Goal: Information Seeking & Learning: Learn about a topic

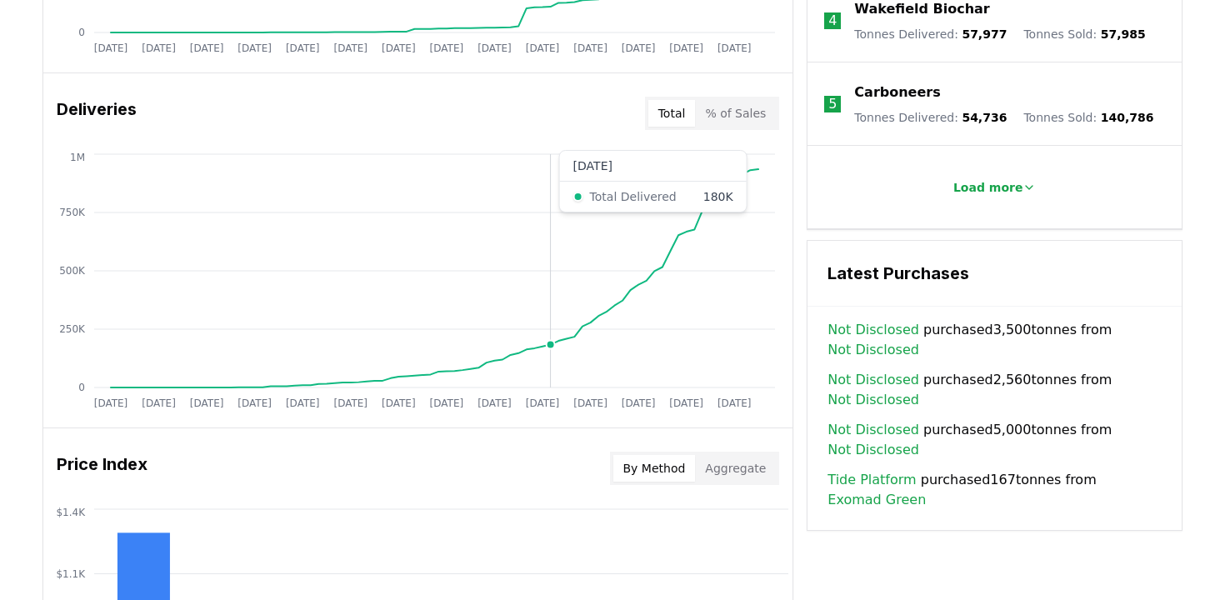
scroll to position [948, 0]
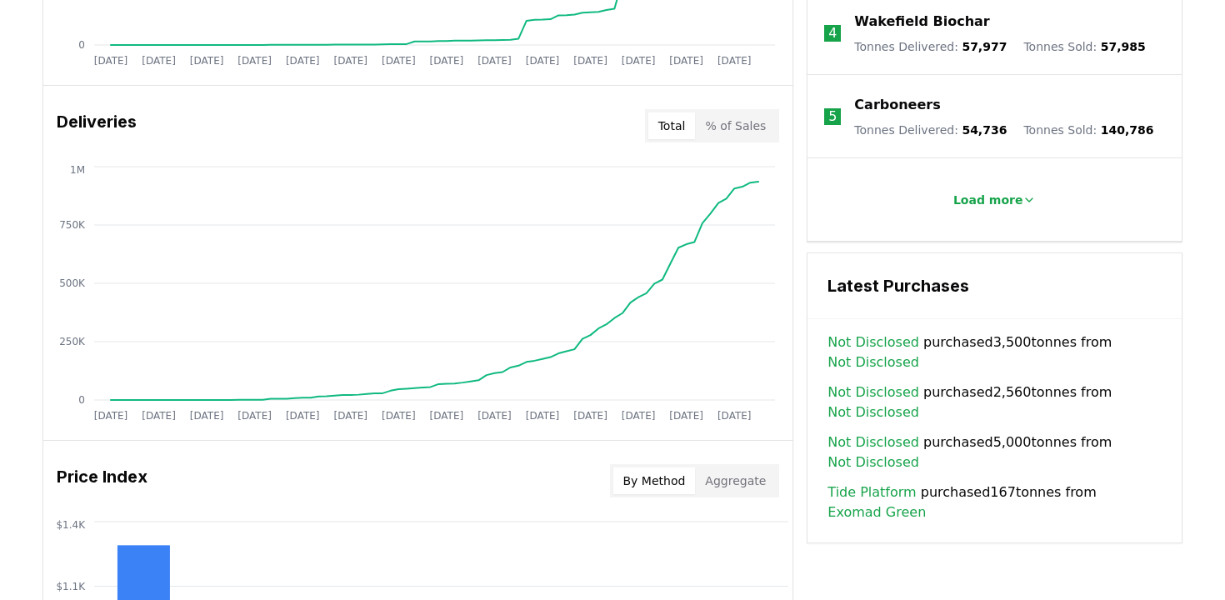
click at [673, 481] on button "By Method" at bounding box center [654, 480] width 82 height 27
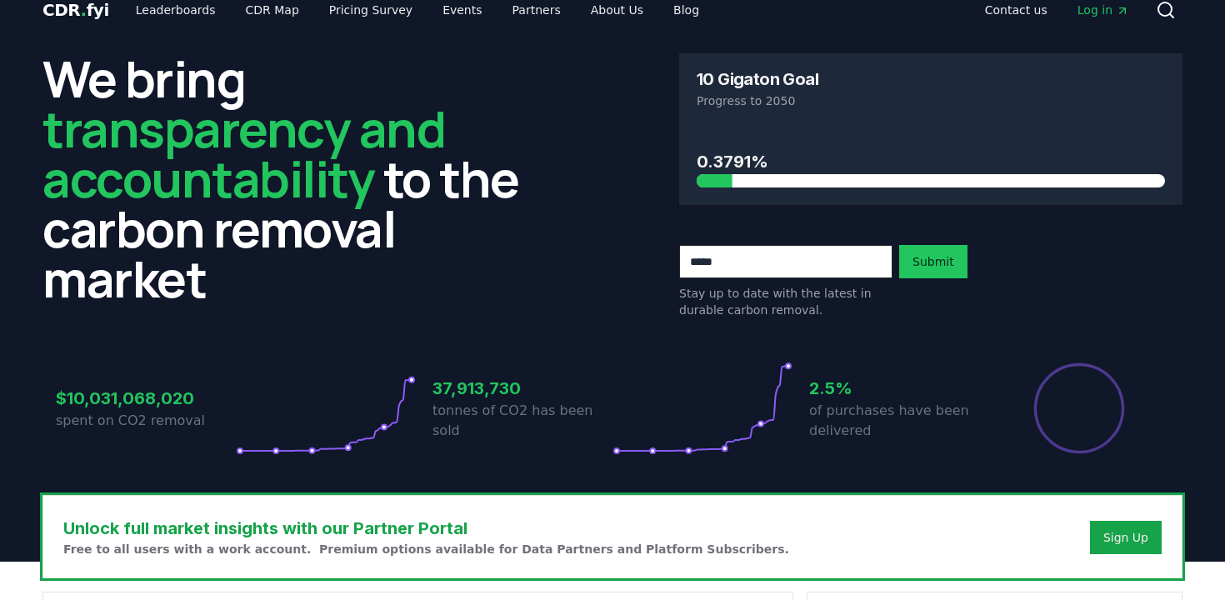
scroll to position [0, 0]
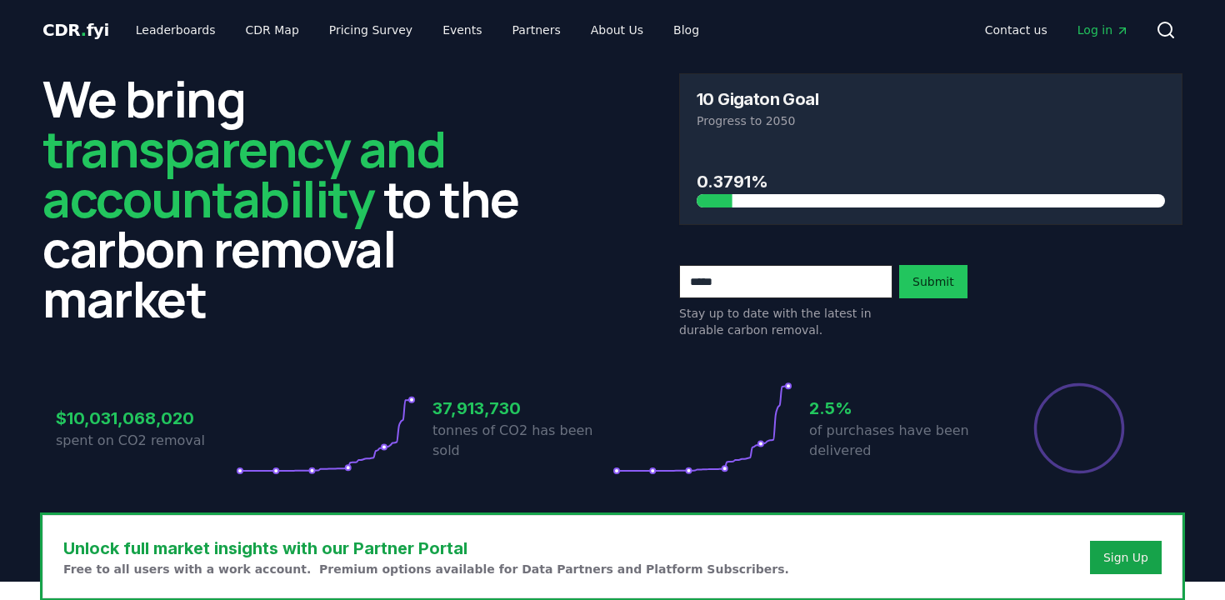
click at [1110, 24] on span "Log in" at bounding box center [1103, 30] width 52 height 17
click at [168, 37] on link "Leaderboards" at bounding box center [175, 30] width 107 height 30
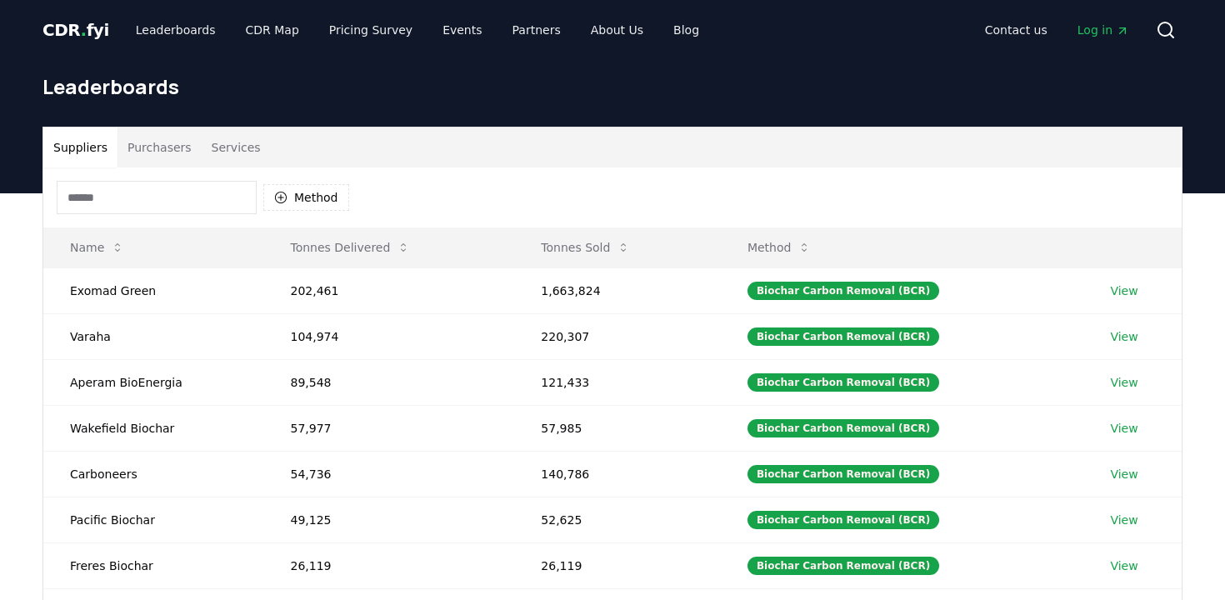
click at [237, 204] on input at bounding box center [157, 197] width 200 height 33
click at [320, 194] on button "Method" at bounding box center [306, 197] width 86 height 27
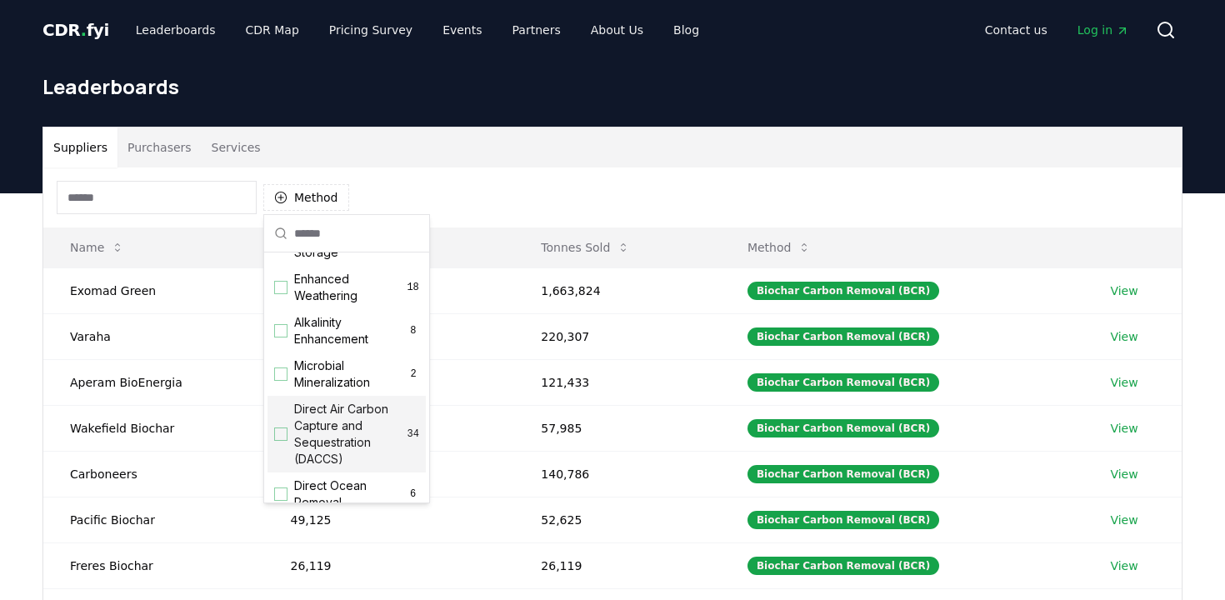
scroll to position [302, 0]
click at [349, 427] on span "Direct Air Carbon Capture and Sequestration (DACCS)" at bounding box center [350, 432] width 113 height 67
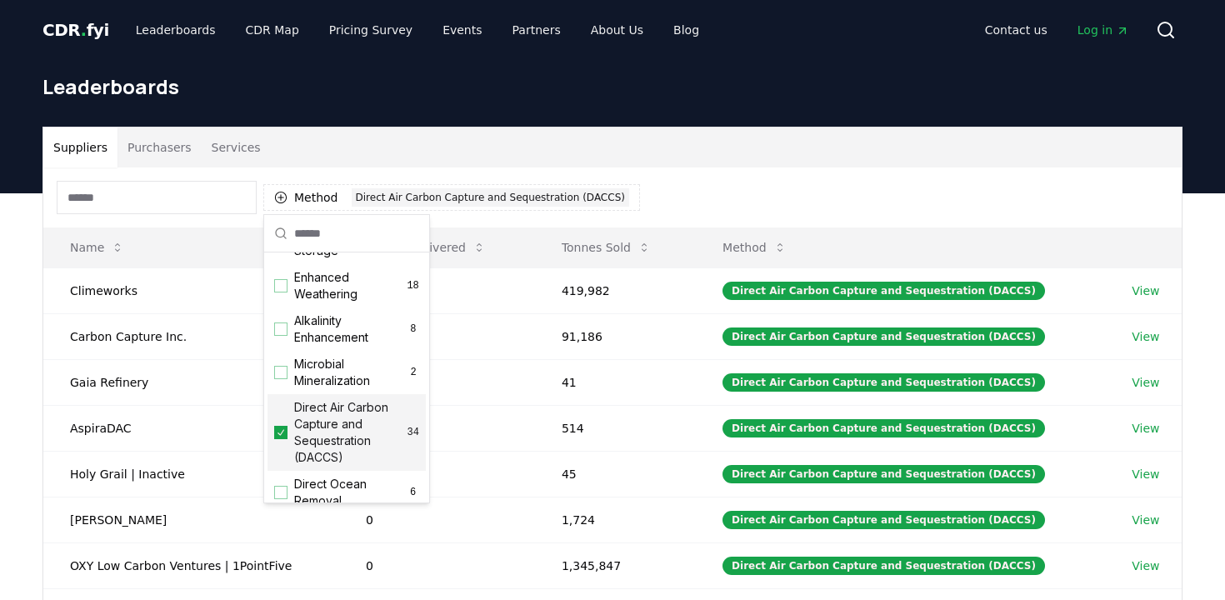
click at [702, 199] on div "Method 1 Direct Air Carbon Capture and Sequestration (DACCS)" at bounding box center [612, 197] width 1138 height 60
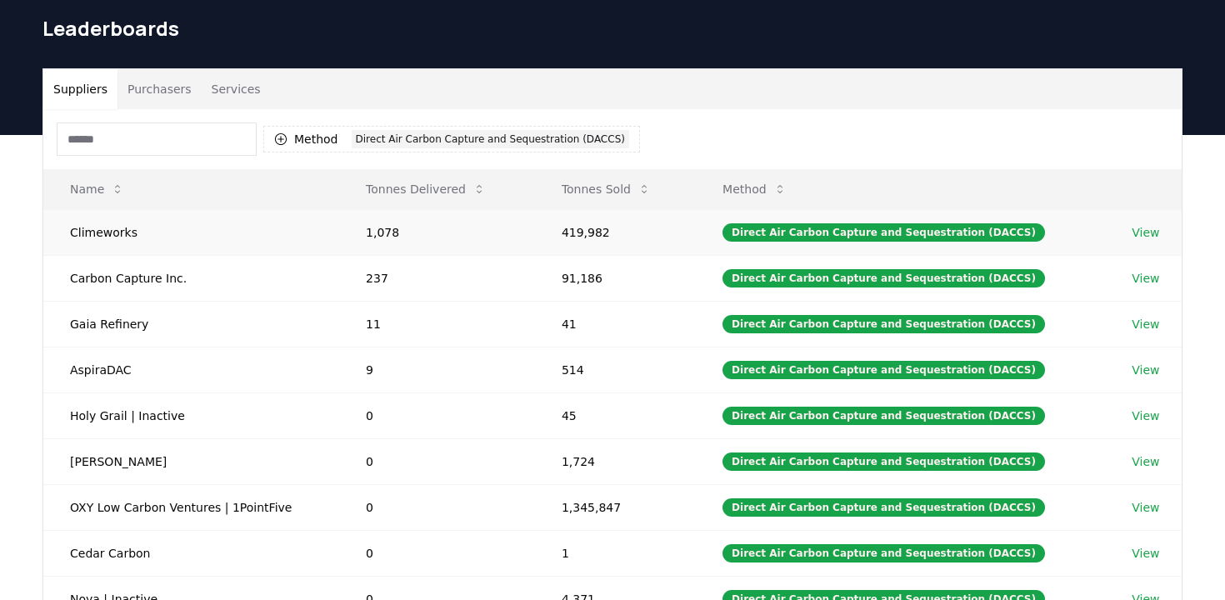
scroll to position [0, 0]
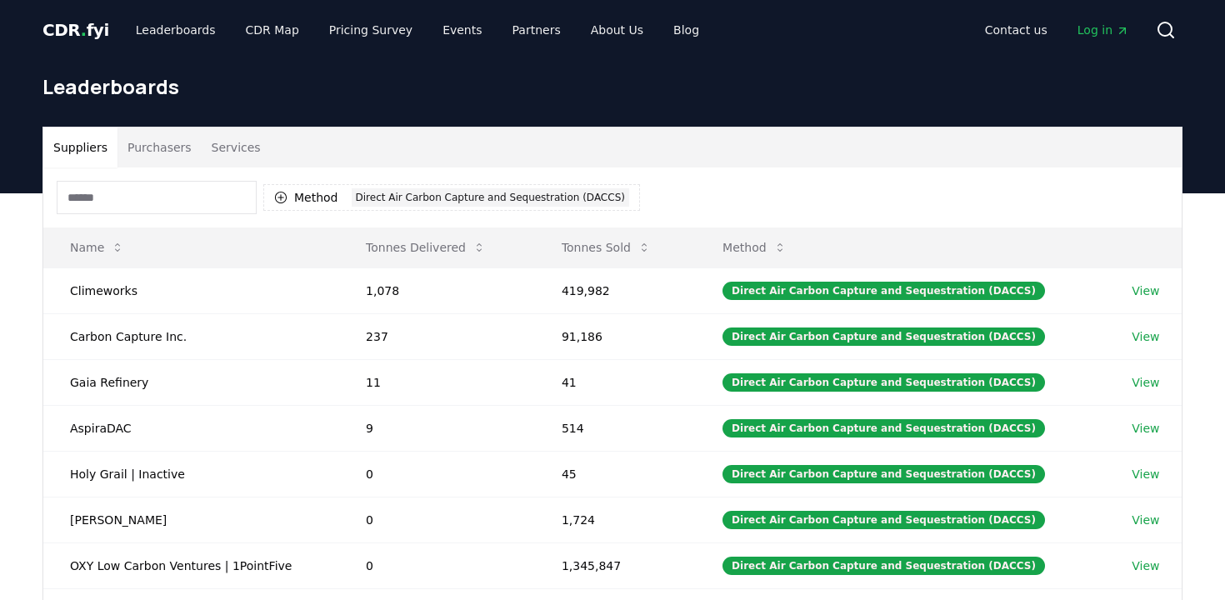
click at [174, 149] on button "Purchasers" at bounding box center [159, 147] width 84 height 40
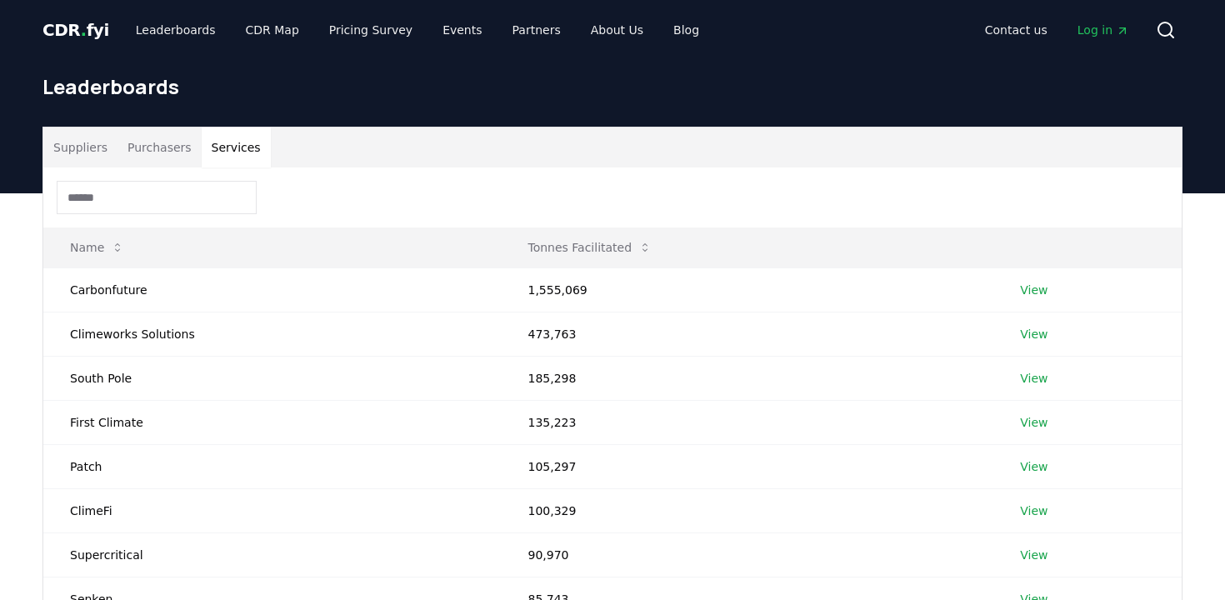
click at [240, 157] on button "Services" at bounding box center [236, 147] width 69 height 40
click at [111, 142] on button "Suppliers" at bounding box center [80, 147] width 74 height 40
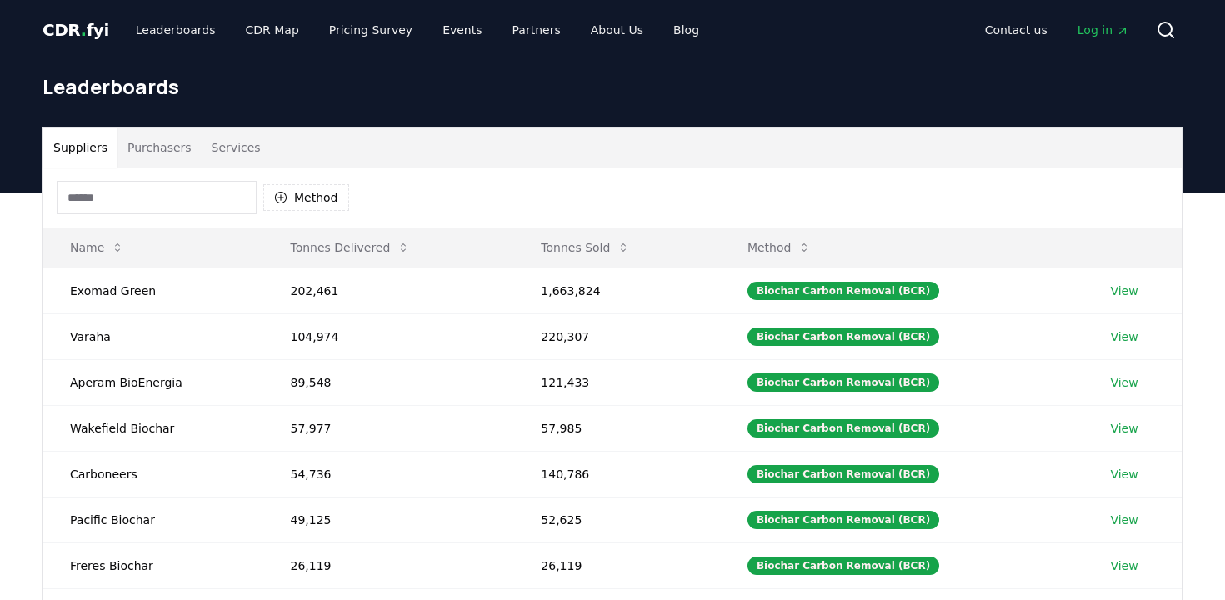
click at [72, 32] on span "CDR . fyi" at bounding box center [75, 30] width 67 height 20
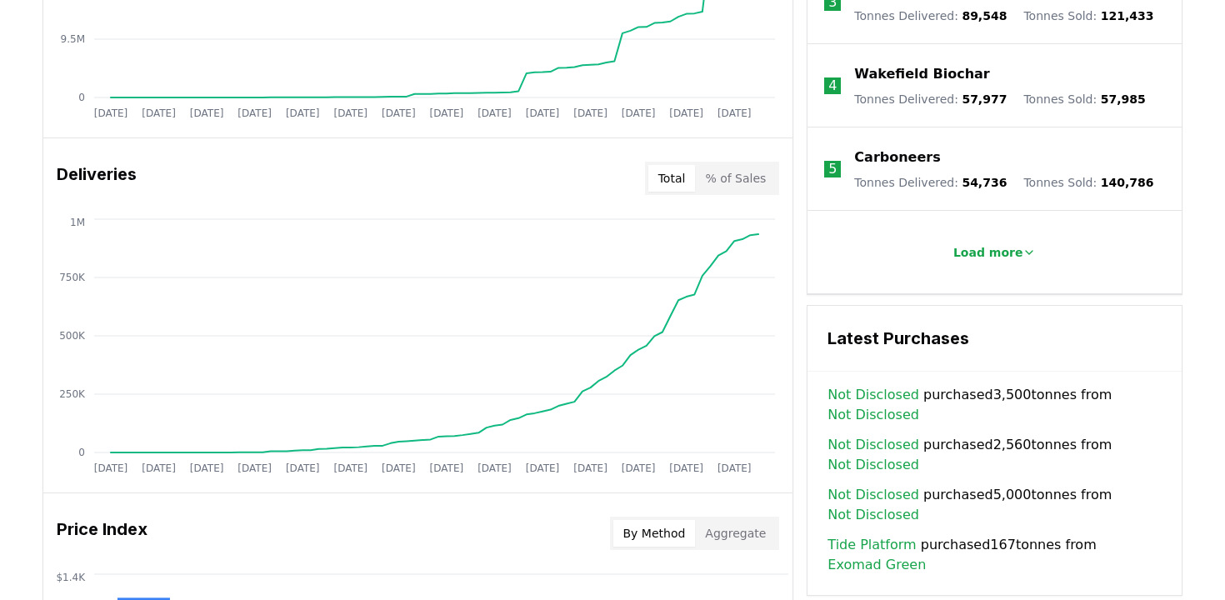
scroll to position [897, 0]
click at [986, 242] on p "Load more" at bounding box center [988, 250] width 70 height 17
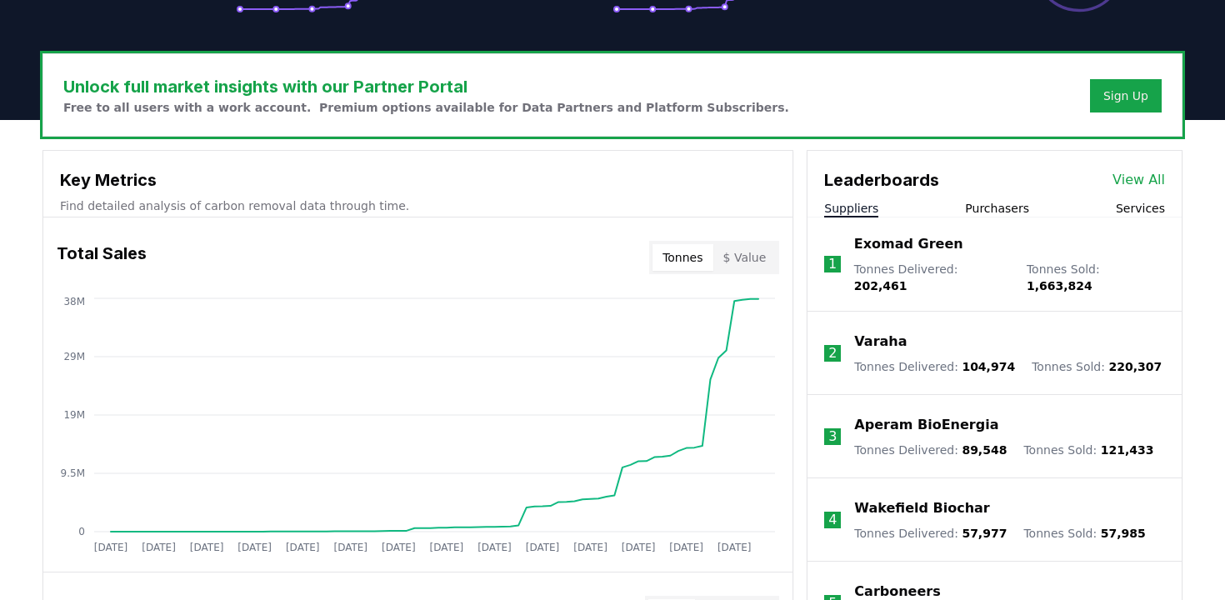
scroll to position [459, 0]
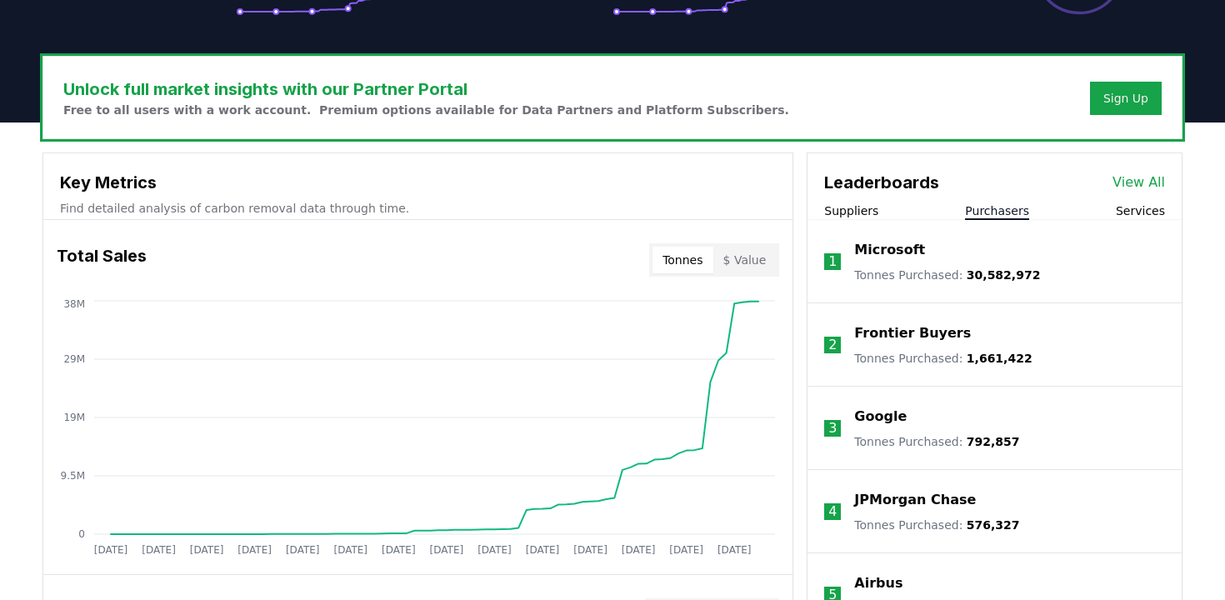
click at [1007, 208] on button "Purchasers" at bounding box center [997, 210] width 64 height 17
click at [877, 202] on div "Leaderboards View All Suppliers Purchasers Services" at bounding box center [994, 186] width 374 height 67
click at [862, 207] on button "Suppliers" at bounding box center [851, 210] width 54 height 17
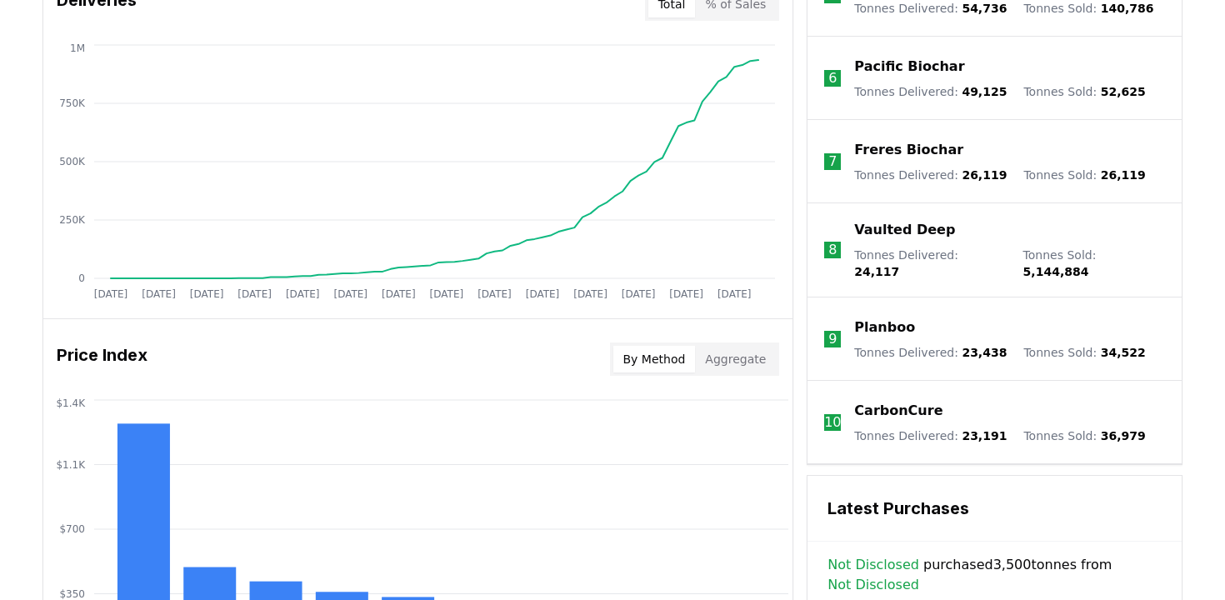
scroll to position [1129, 0]
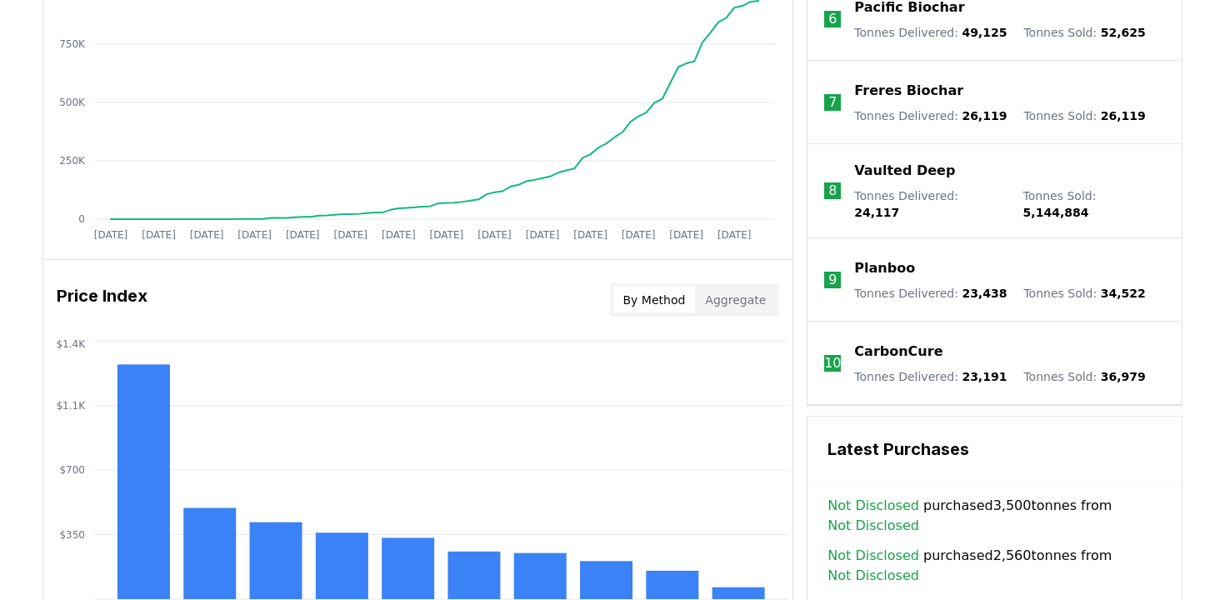
click at [901, 342] on p "CarbonCure" at bounding box center [898, 352] width 88 height 20
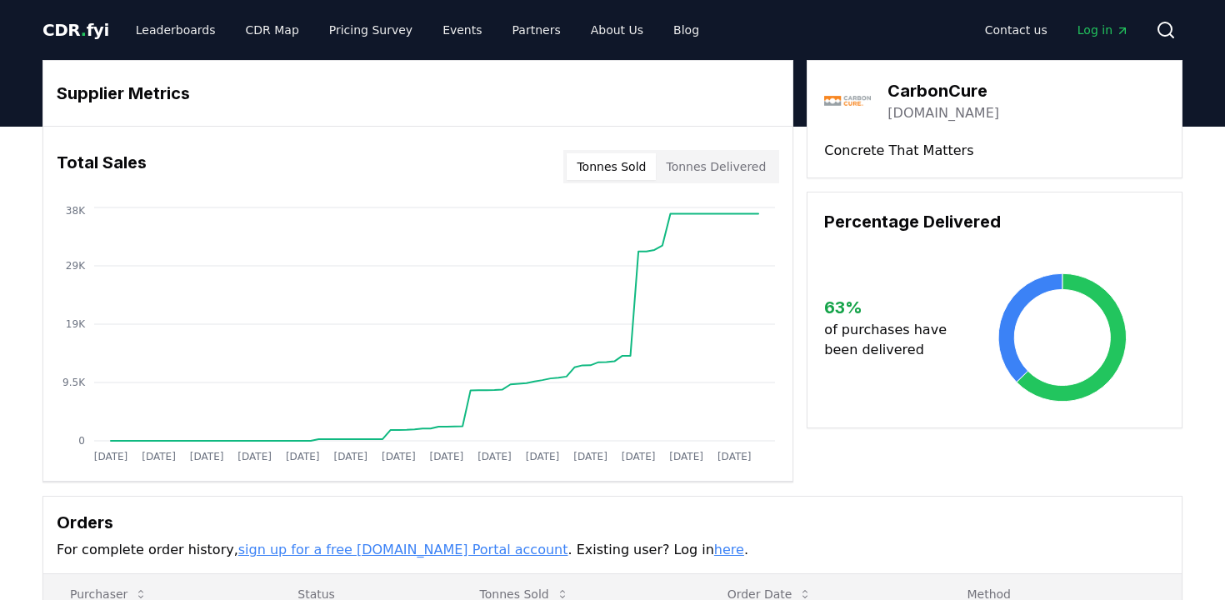
click at [633, 163] on button "Tonnes Sold" at bounding box center [611, 166] width 89 height 27
click at [602, 163] on button "Tonnes Sold" at bounding box center [611, 166] width 89 height 27
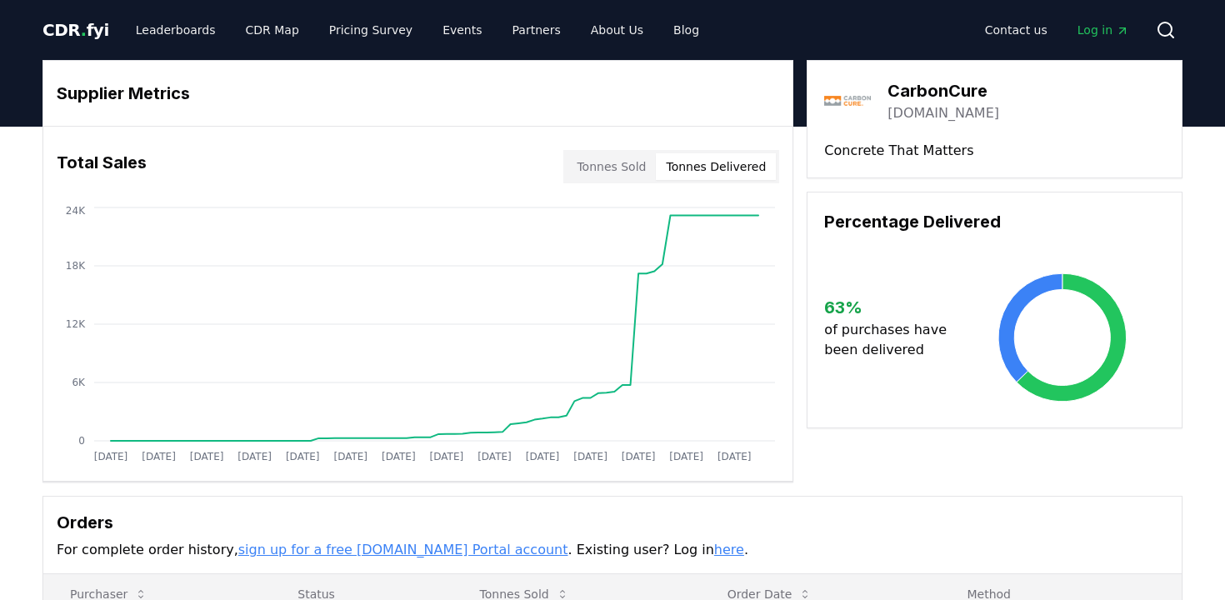
click at [728, 161] on button "Tonnes Delivered" at bounding box center [716, 166] width 120 height 27
click at [632, 163] on button "Tonnes Sold" at bounding box center [611, 166] width 89 height 27
